Goal: Task Accomplishment & Management: Manage account settings

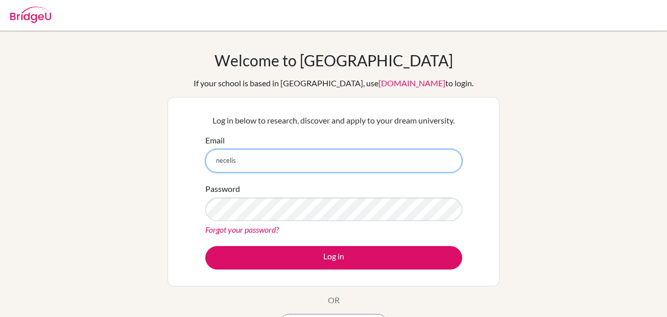
click at [380, 162] on input "necelis" at bounding box center [333, 161] width 257 height 24
type input "[EMAIL_ADDRESS][DOMAIN_NAME]"
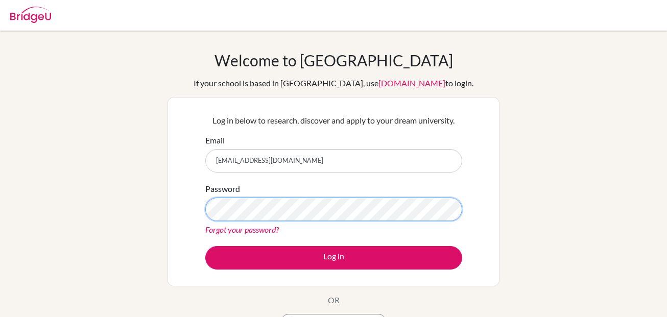
click at [205, 246] on button "Log in" at bounding box center [333, 258] width 257 height 24
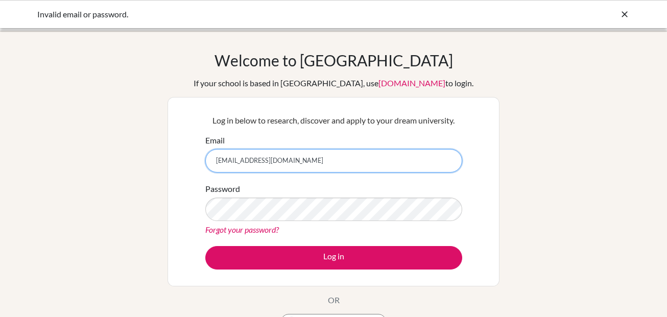
click at [360, 163] on input "[EMAIL_ADDRESS][DOMAIN_NAME]" at bounding box center [333, 161] width 257 height 24
type input "[EMAIL_ADDRESS][DOMAIN_NAME]"
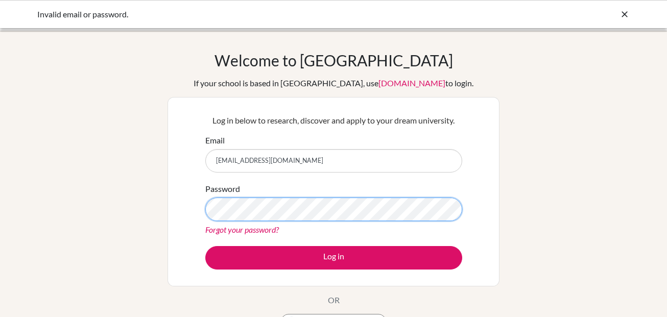
click at [205, 246] on button "Log in" at bounding box center [333, 258] width 257 height 24
